Goal: Information Seeking & Learning: Learn about a topic

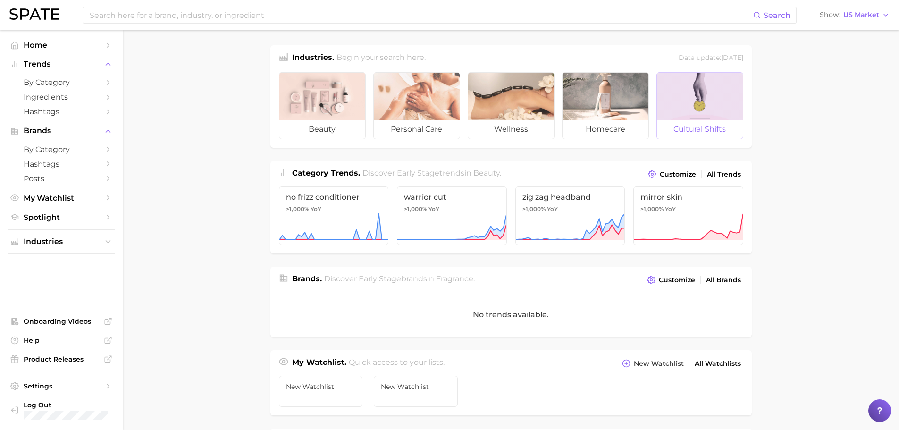
click at [699, 93] on div at bounding box center [700, 96] width 86 height 47
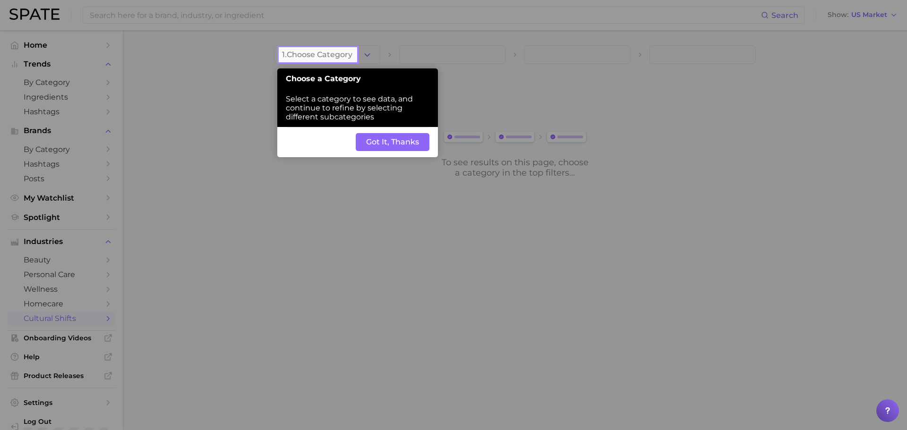
click at [416, 143] on button "Got It, Thanks" at bounding box center [393, 142] width 74 height 18
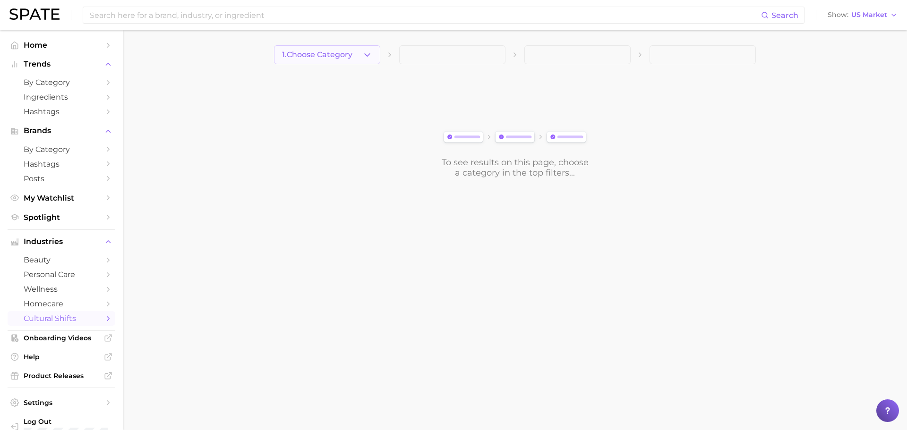
click at [341, 59] on span "1. Choose Category" at bounding box center [317, 55] width 70 height 8
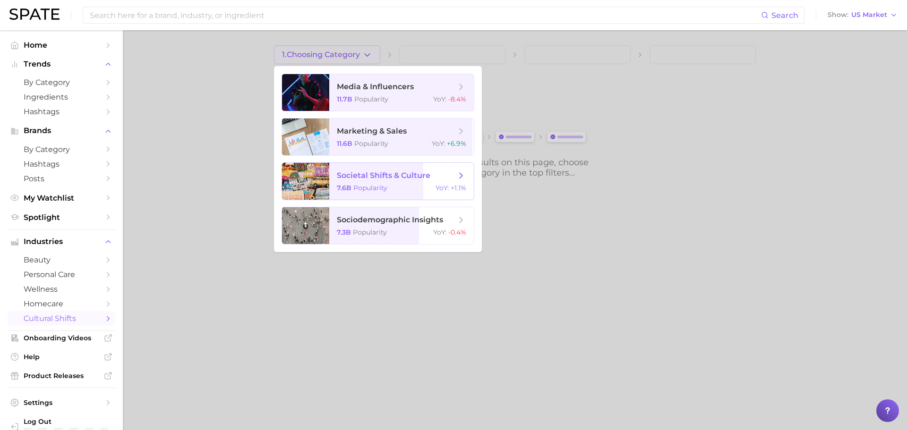
click at [384, 178] on span "societal shifts & culture" at bounding box center [383, 175] width 93 height 9
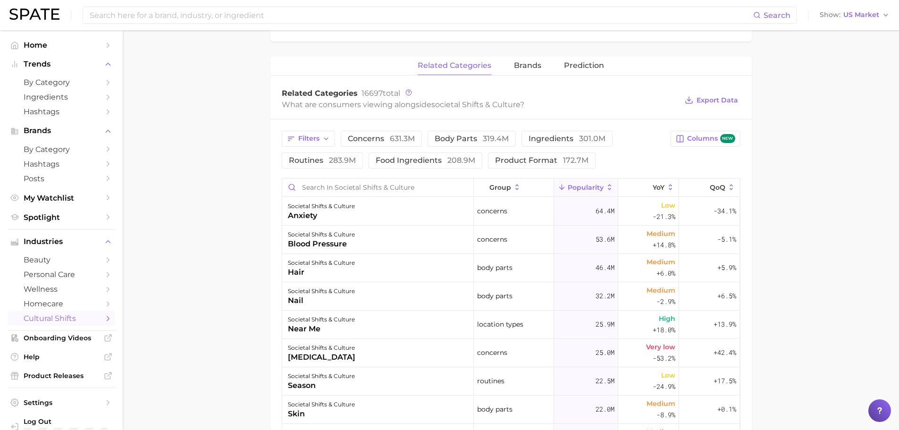
scroll to position [236, 0]
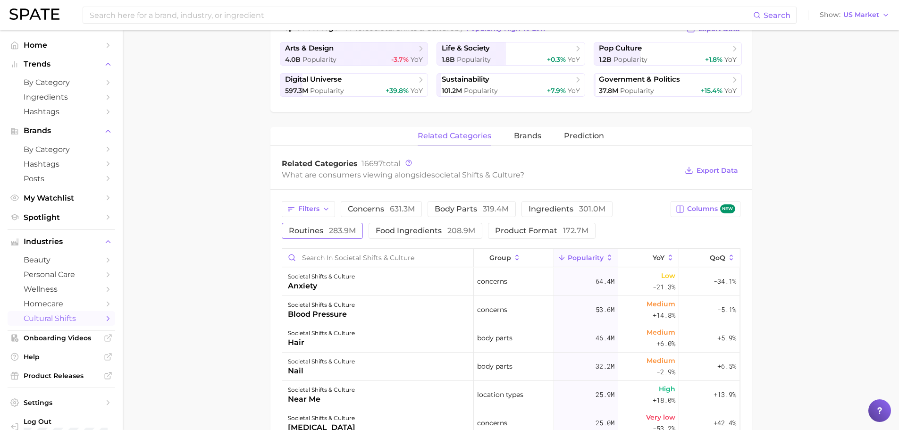
click at [325, 229] on span "routines 283.9m" at bounding box center [322, 231] width 67 height 8
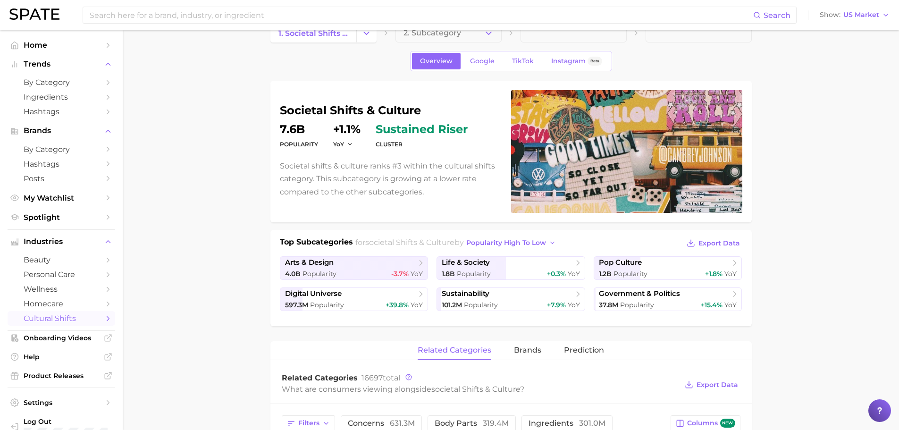
scroll to position [0, 0]
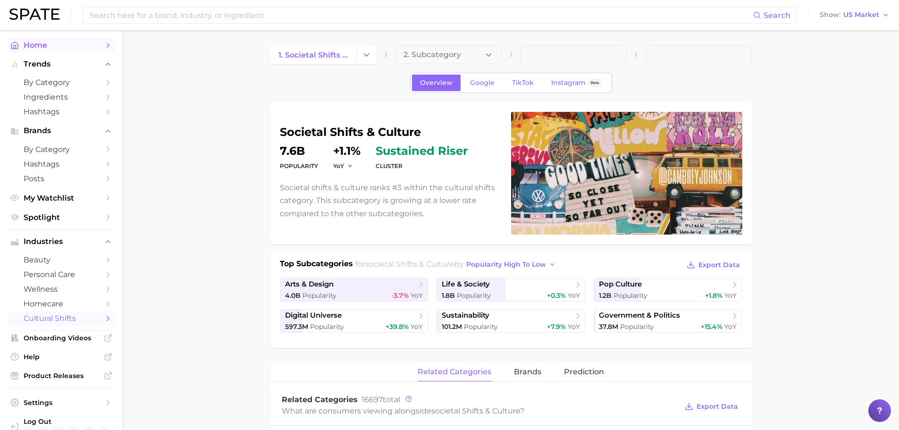
click at [35, 44] on span "Home" at bounding box center [62, 45] width 76 height 9
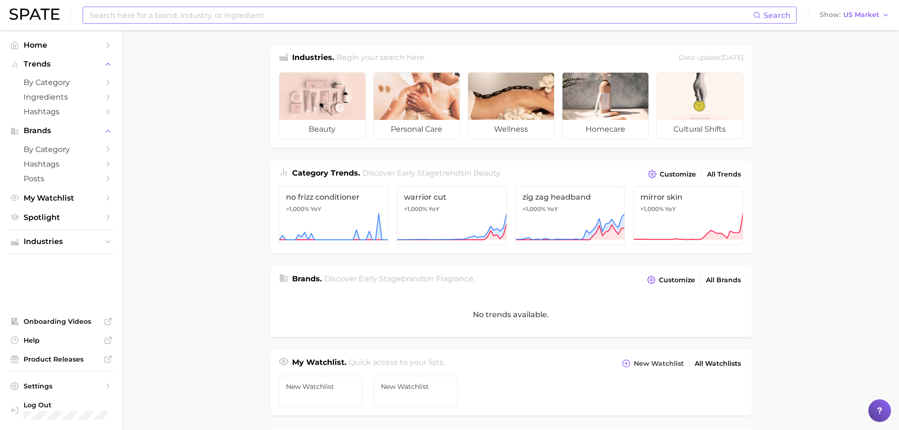
click at [128, 17] on input at bounding box center [421, 15] width 665 height 16
click at [470, 40] on button "Suggest" at bounding box center [481, 39] width 54 height 16
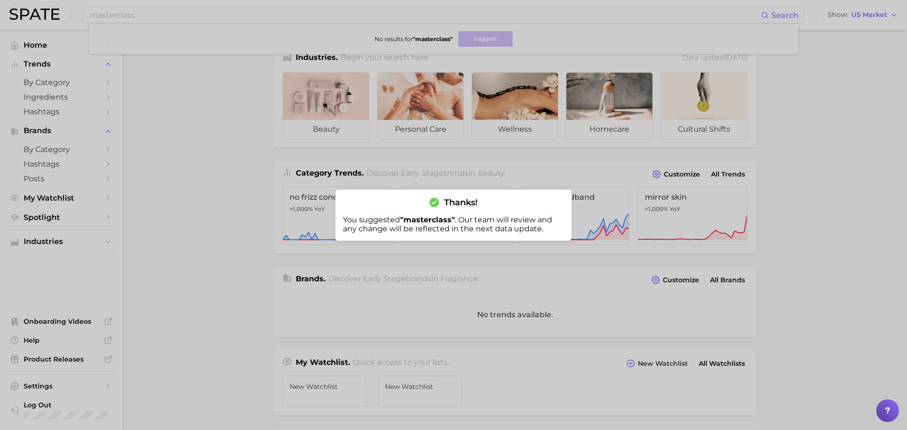
drag, startPoint x: 215, startPoint y: 212, endPoint x: 225, endPoint y: 208, distance: 10.8
click at [215, 212] on div at bounding box center [453, 215] width 907 height 430
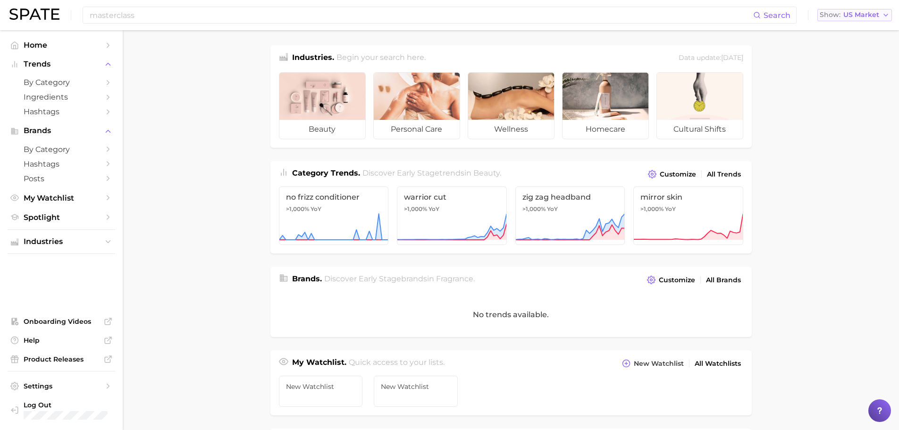
click at [853, 15] on span "US Market" at bounding box center [862, 14] width 36 height 5
click at [851, 110] on button "Global" at bounding box center [859, 115] width 83 height 17
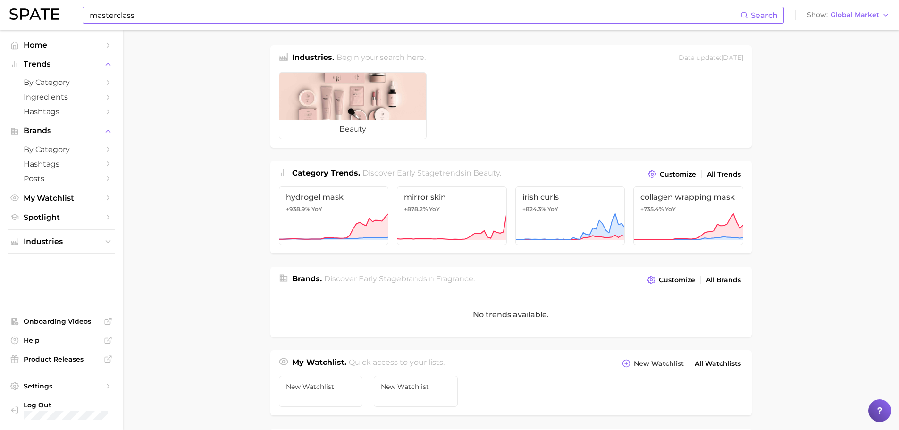
click at [141, 19] on input "masterclass" at bounding box center [415, 15] width 652 height 16
click at [115, 16] on input "masterclass" at bounding box center [415, 15] width 652 height 16
type input "master class"
drag, startPoint x: 192, startPoint y: 91, endPoint x: 172, endPoint y: 87, distance: 19.7
click at [191, 91] on main "Industries. Begin your search here. Data update: [DATE] beauty Category Trends …" at bounding box center [511, 387] width 777 height 715
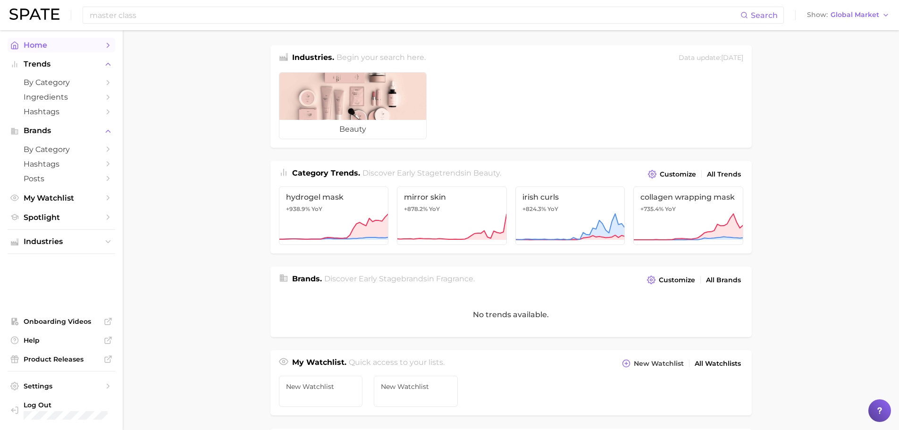
click at [23, 43] on link "Home" at bounding box center [62, 45] width 108 height 15
click at [41, 8] on img at bounding box center [34, 13] width 50 height 11
click at [60, 109] on span "Hashtags" at bounding box center [62, 111] width 76 height 9
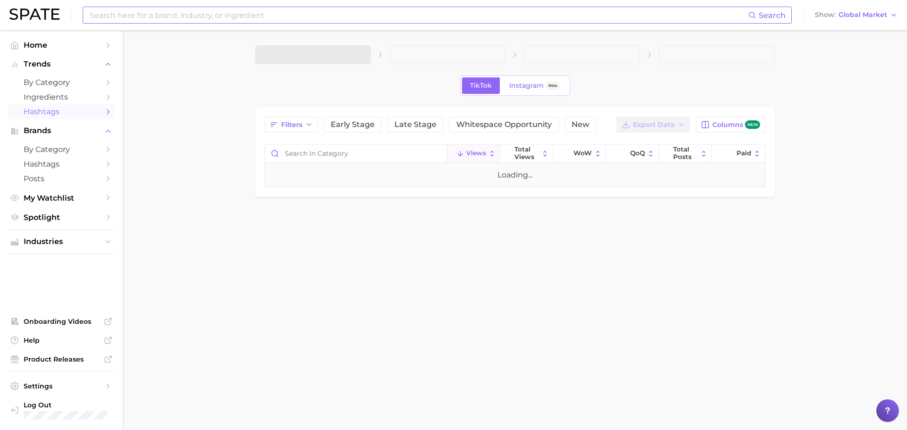
click at [135, 16] on input at bounding box center [418, 15] width 659 height 16
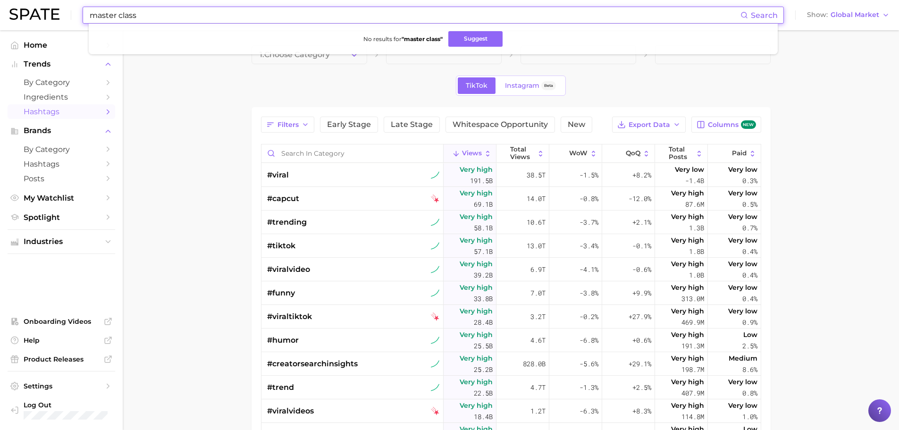
click at [119, 15] on input "master class" at bounding box center [415, 15] width 652 height 16
click at [119, 15] on input "masterclass" at bounding box center [415, 15] width 652 height 16
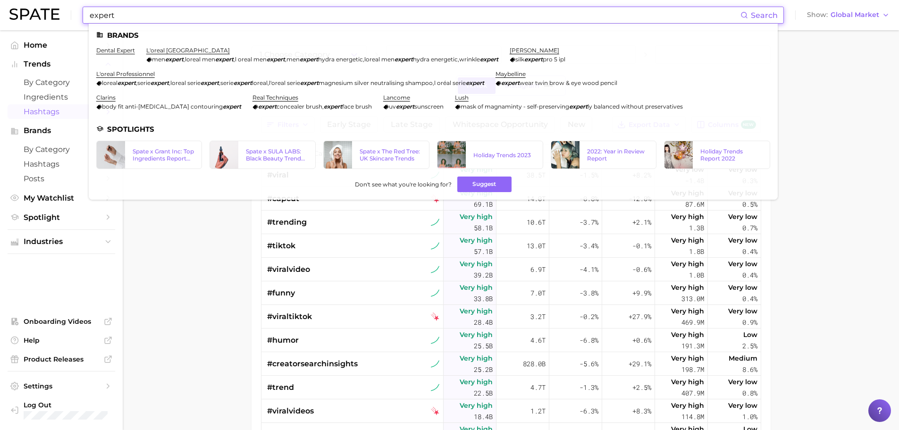
click at [169, 284] on main "1. Choose Category TikTok Instagram Beta Filters Early Stage Late Stage Whitesp…" at bounding box center [511, 330] width 777 height 601
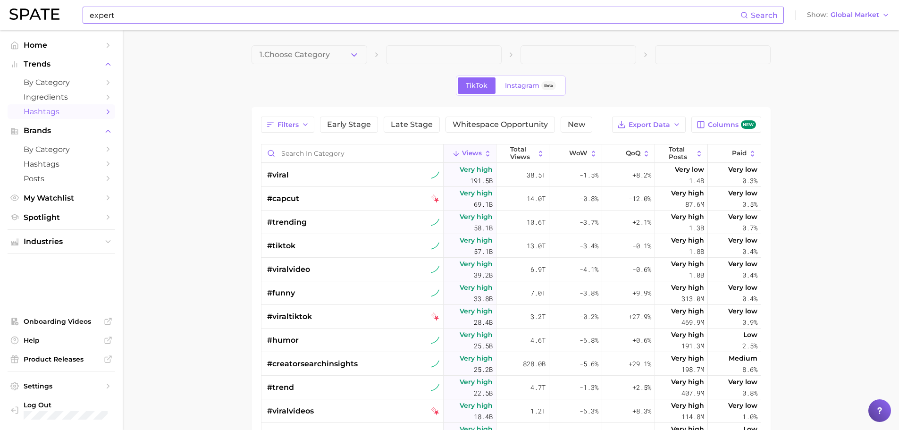
click at [167, 18] on input "expert" at bounding box center [415, 15] width 652 height 16
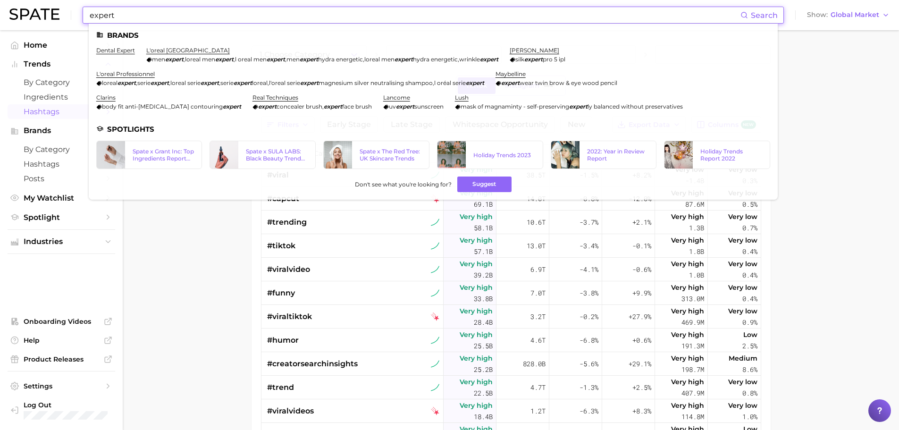
click at [167, 18] on input "expert" at bounding box center [415, 15] width 652 height 16
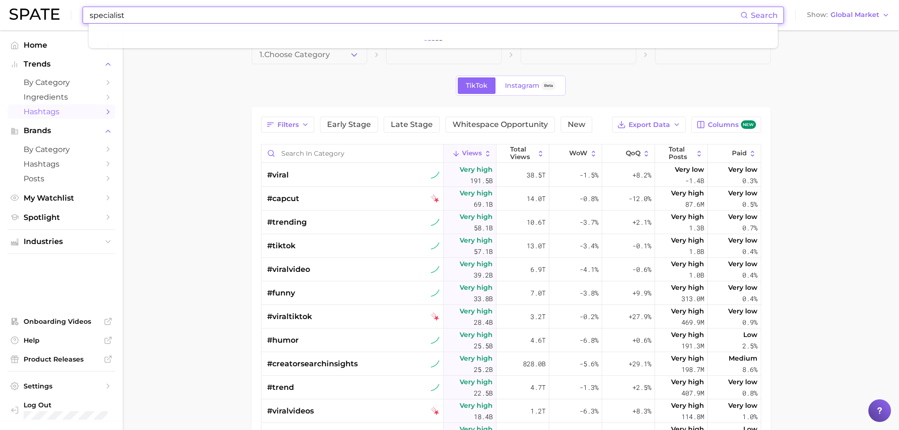
type input "specialist"
click at [747, 13] on circle at bounding box center [744, 14] width 5 height 5
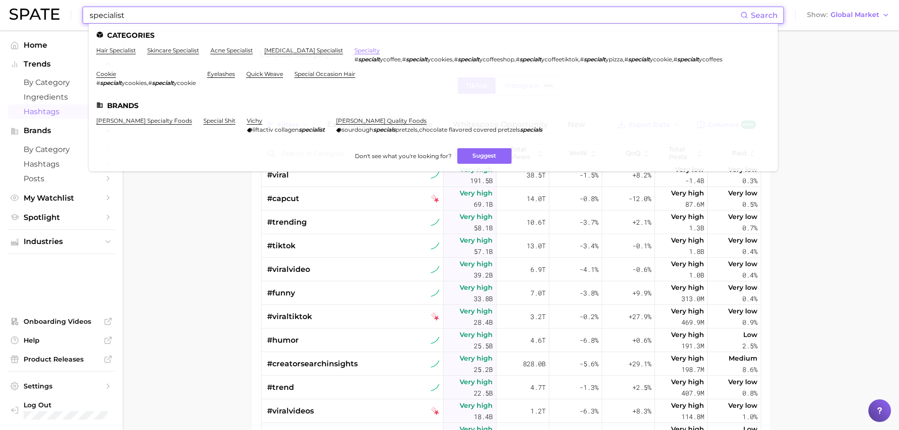
click at [355, 51] on link "specialty" at bounding box center [367, 50] width 25 height 7
